Goal: Complete application form

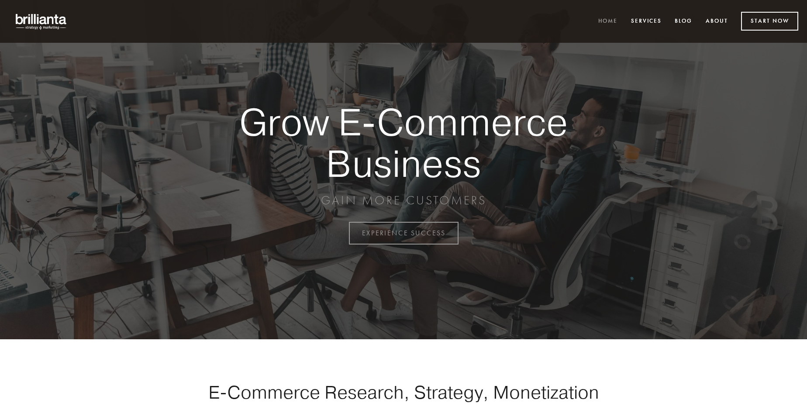
scroll to position [2290, 0]
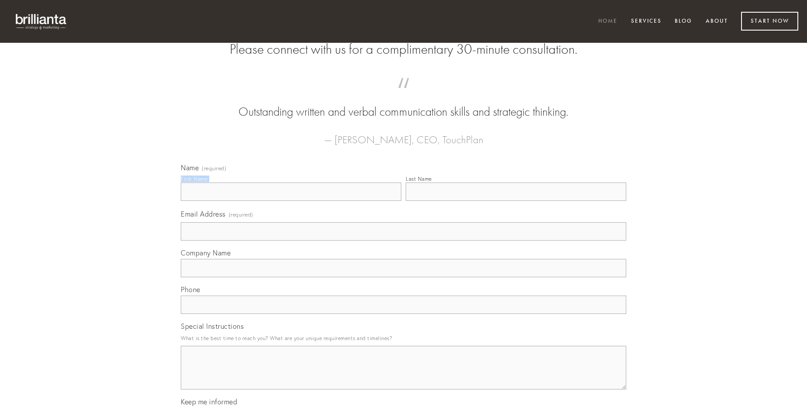
type input "[PERSON_NAME]"
click at [516, 201] on input "Last Name" at bounding box center [516, 192] width 221 height 18
type input "[PERSON_NAME]"
click at [404, 241] on input "Email Address (required)" at bounding box center [404, 231] width 446 height 18
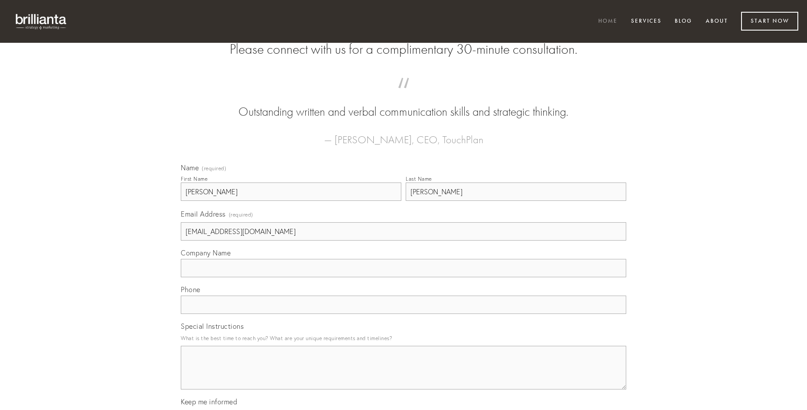
type input "[EMAIL_ADDRESS][DOMAIN_NAME]"
click at [404, 277] on input "Company Name" at bounding box center [404, 268] width 446 height 18
type input "thymum"
click at [404, 314] on input "text" at bounding box center [404, 305] width 446 height 18
click at [404, 376] on textarea "Special Instructions" at bounding box center [404, 368] width 446 height 44
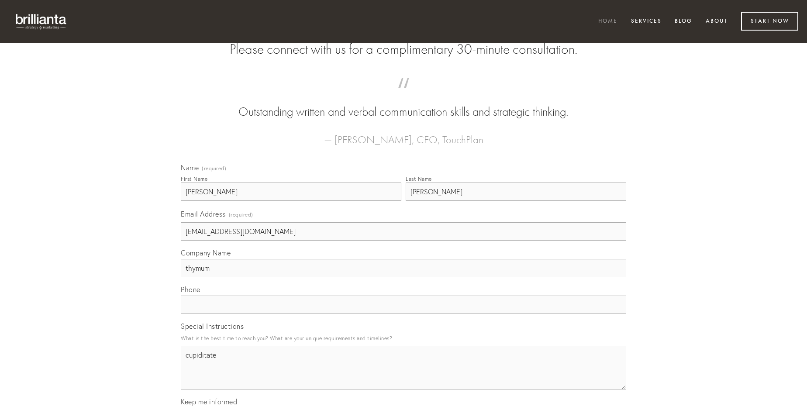
type textarea "cupiditate"
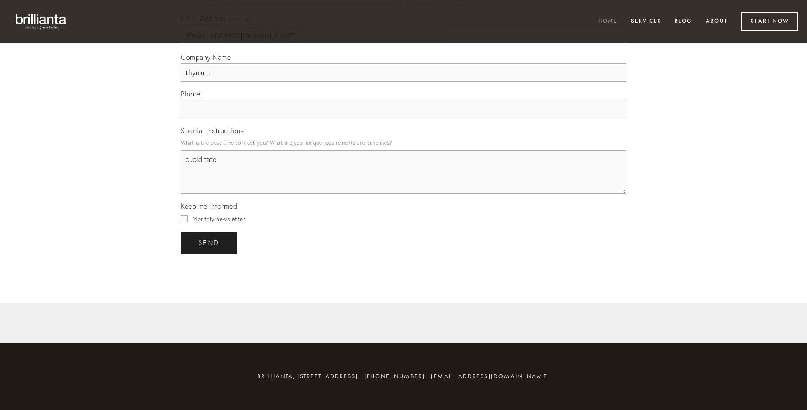
click at [210, 242] on span "send" at bounding box center [208, 243] width 21 height 8
